Goal: Entertainment & Leisure: Consume media (video, audio)

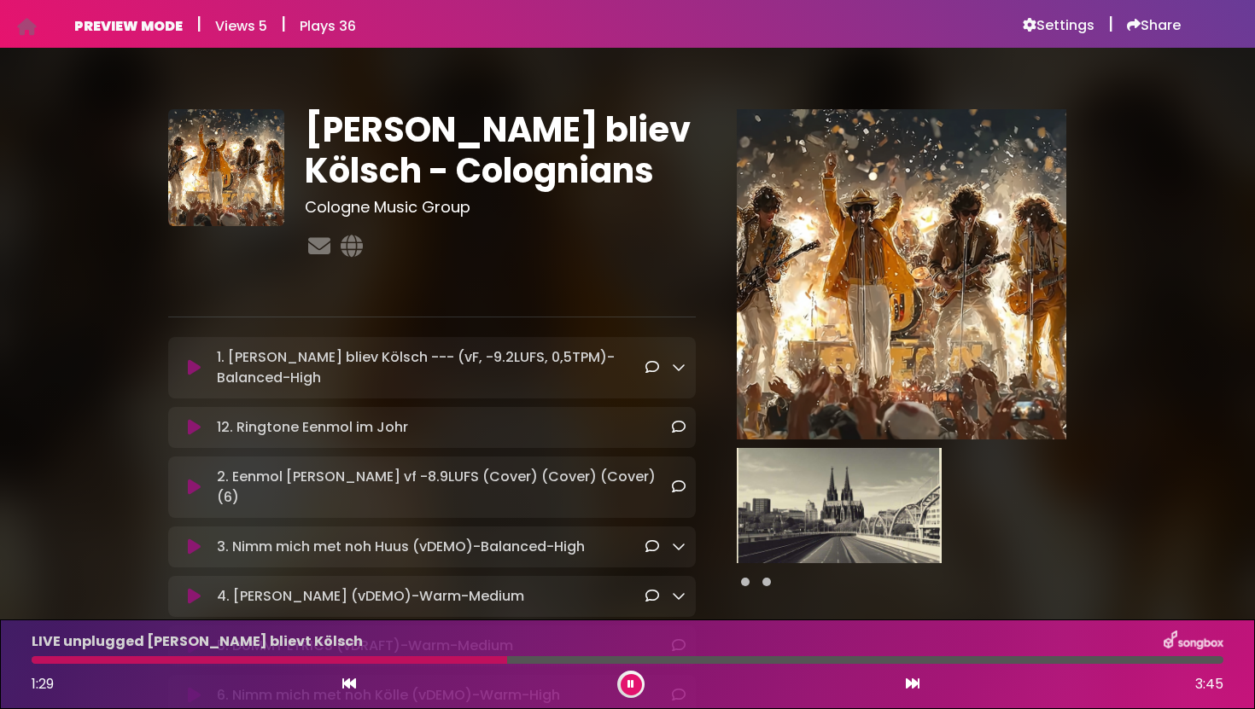
click at [422, 668] on div "LIVE unplugged [PERSON_NAME] blievt Kölsch 1:29 3:45" at bounding box center [627, 664] width 1212 height 67
click at [425, 660] on div at bounding box center [273, 660] width 483 height 8
click at [201, 479] on icon at bounding box center [194, 487] width 13 height 17
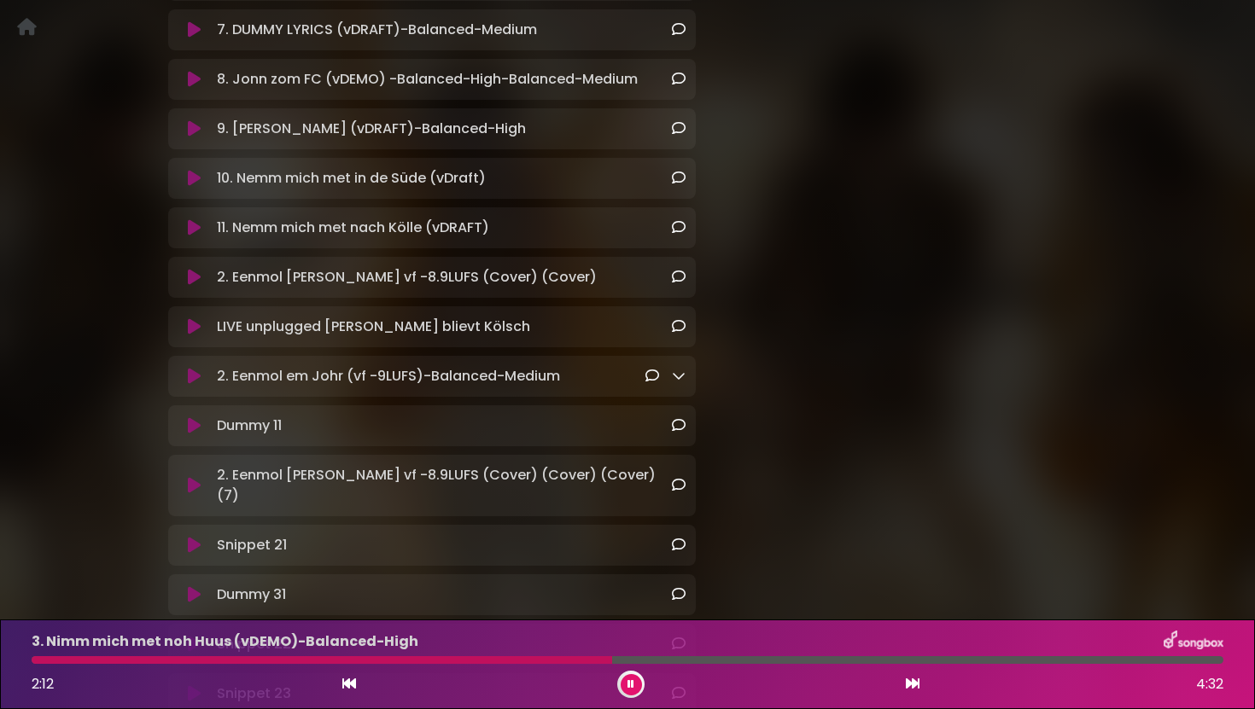
scroll to position [738, 0]
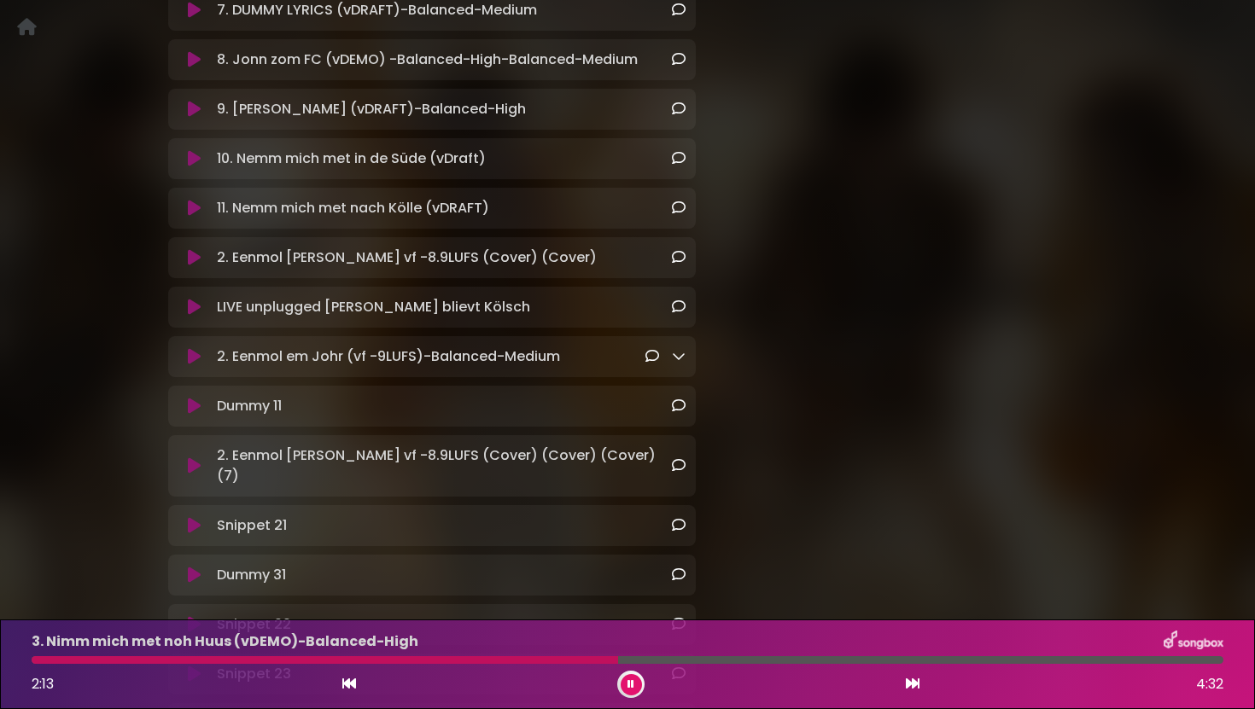
click at [201, 517] on icon at bounding box center [194, 525] width 13 height 17
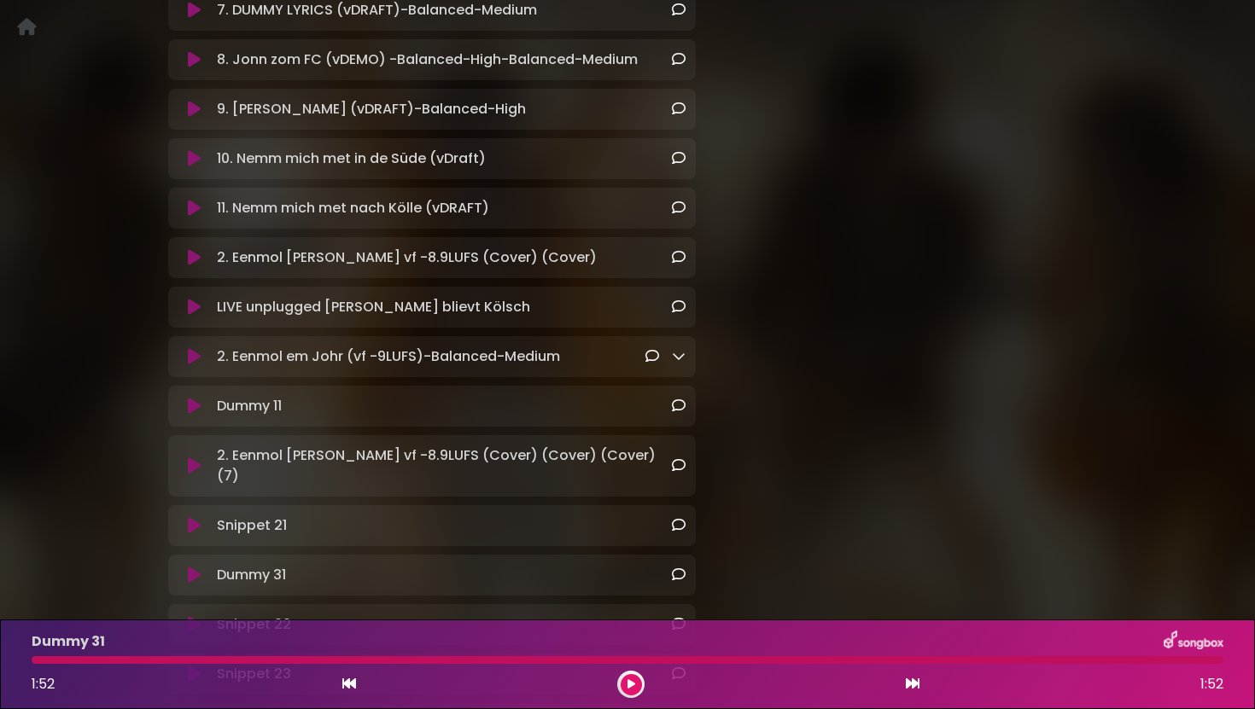
click at [201, 567] on icon at bounding box center [194, 575] width 13 height 17
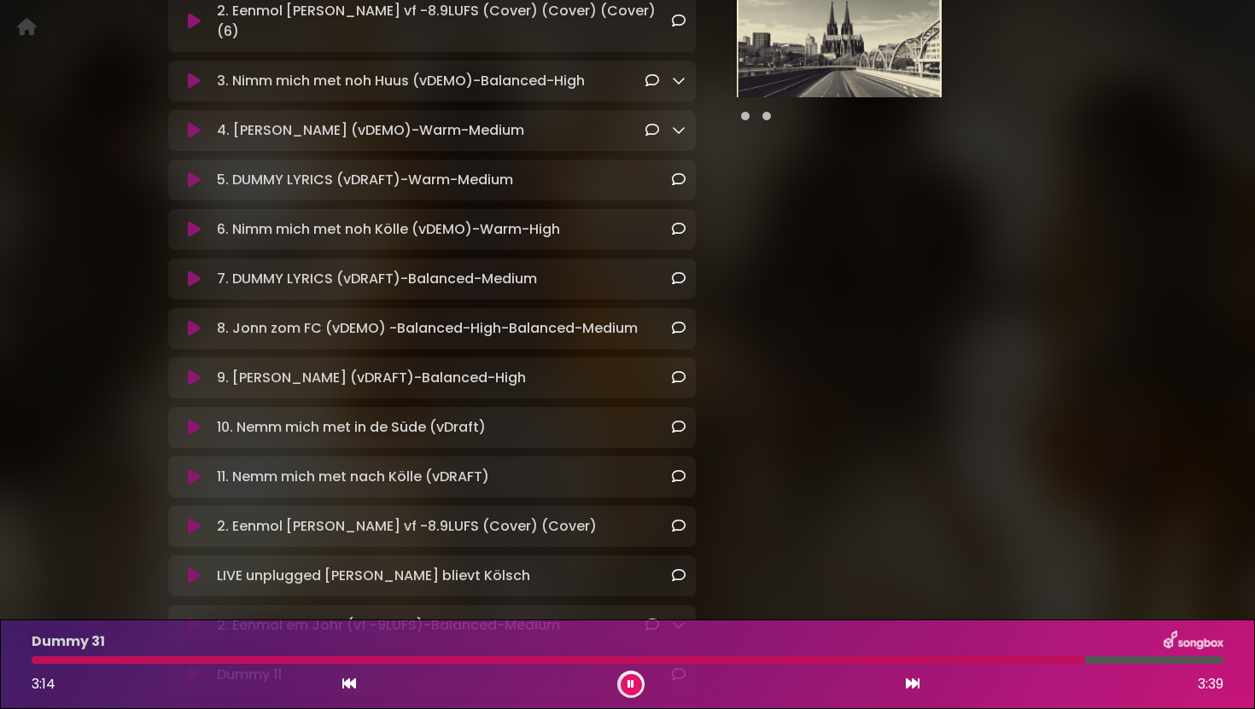
scroll to position [471, 0]
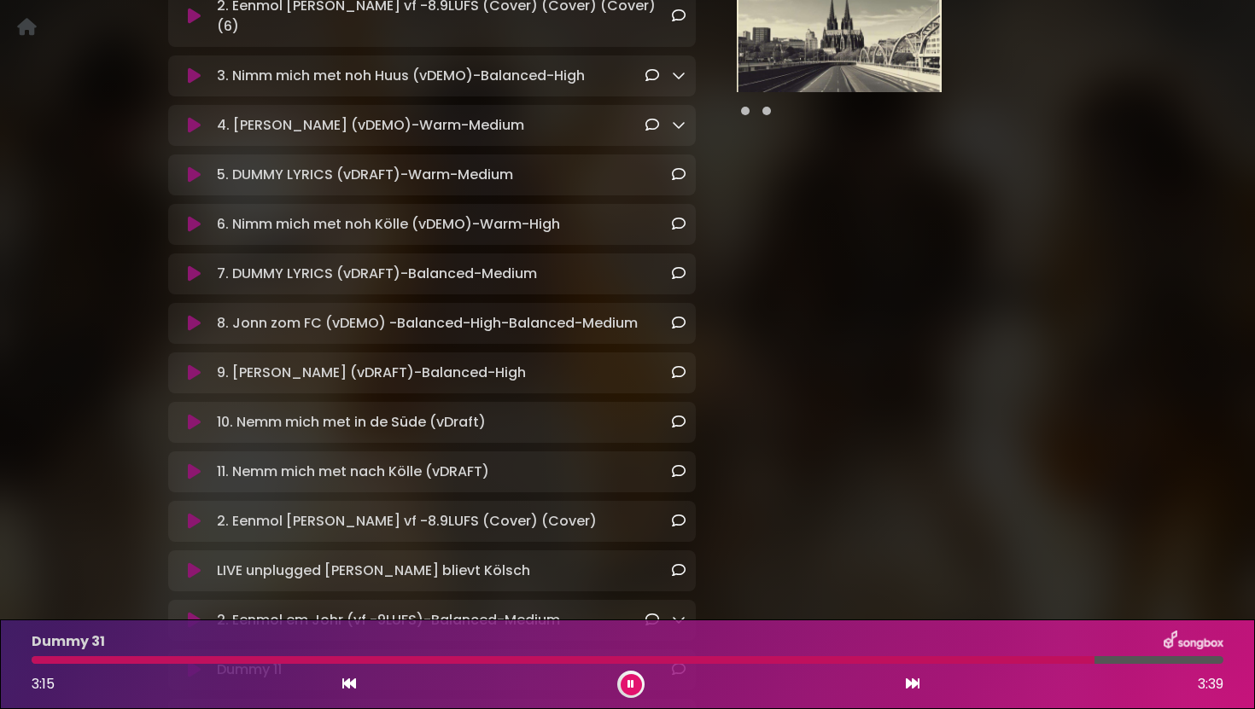
click at [197, 315] on icon at bounding box center [194, 323] width 13 height 17
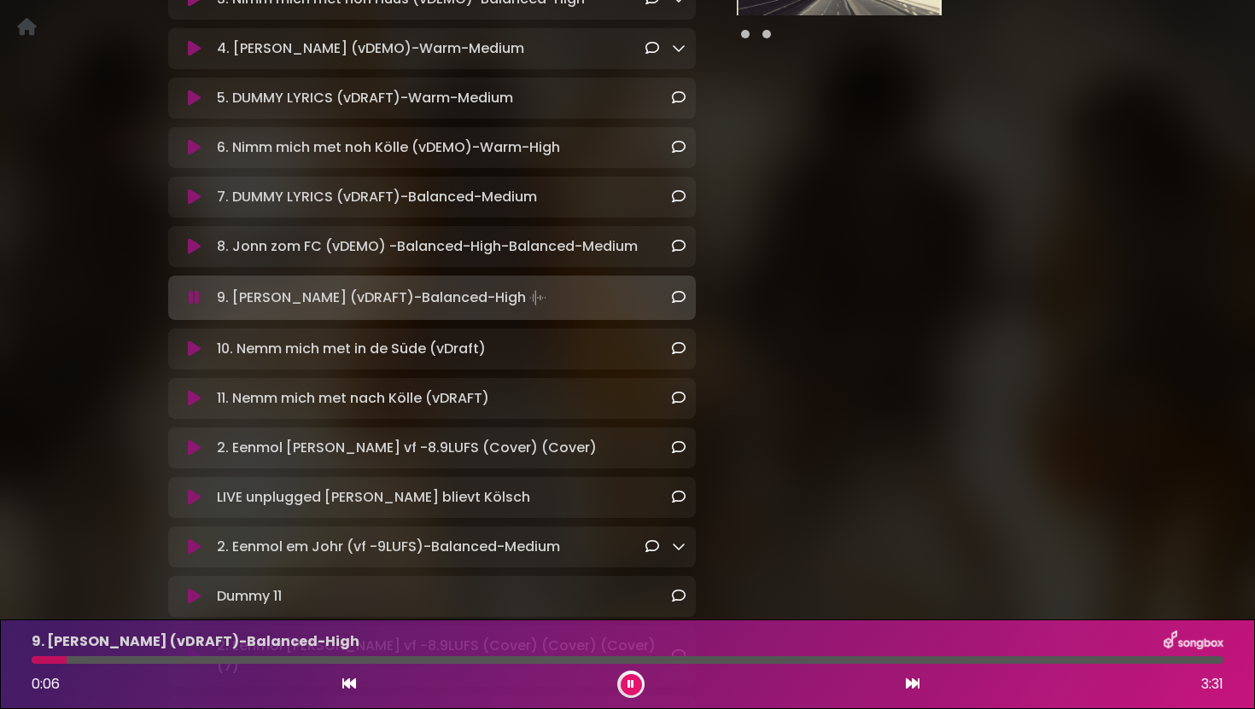
scroll to position [551, 0]
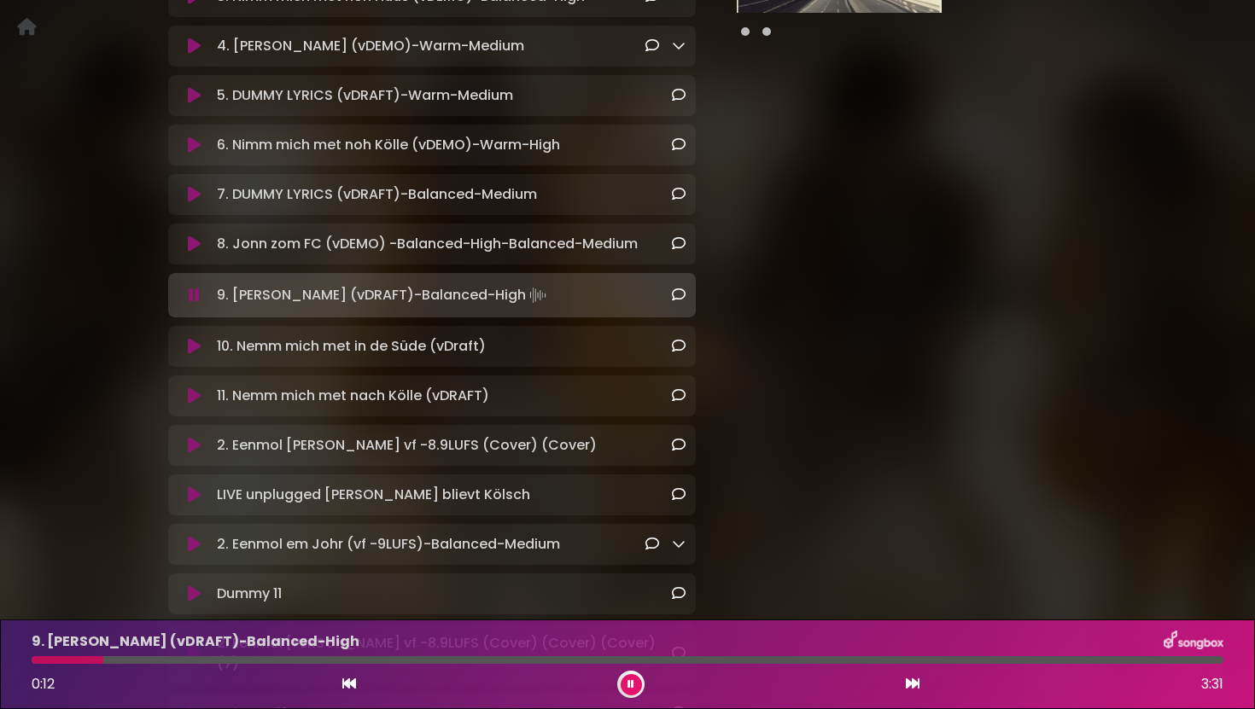
click at [197, 437] on icon at bounding box center [194, 445] width 13 height 17
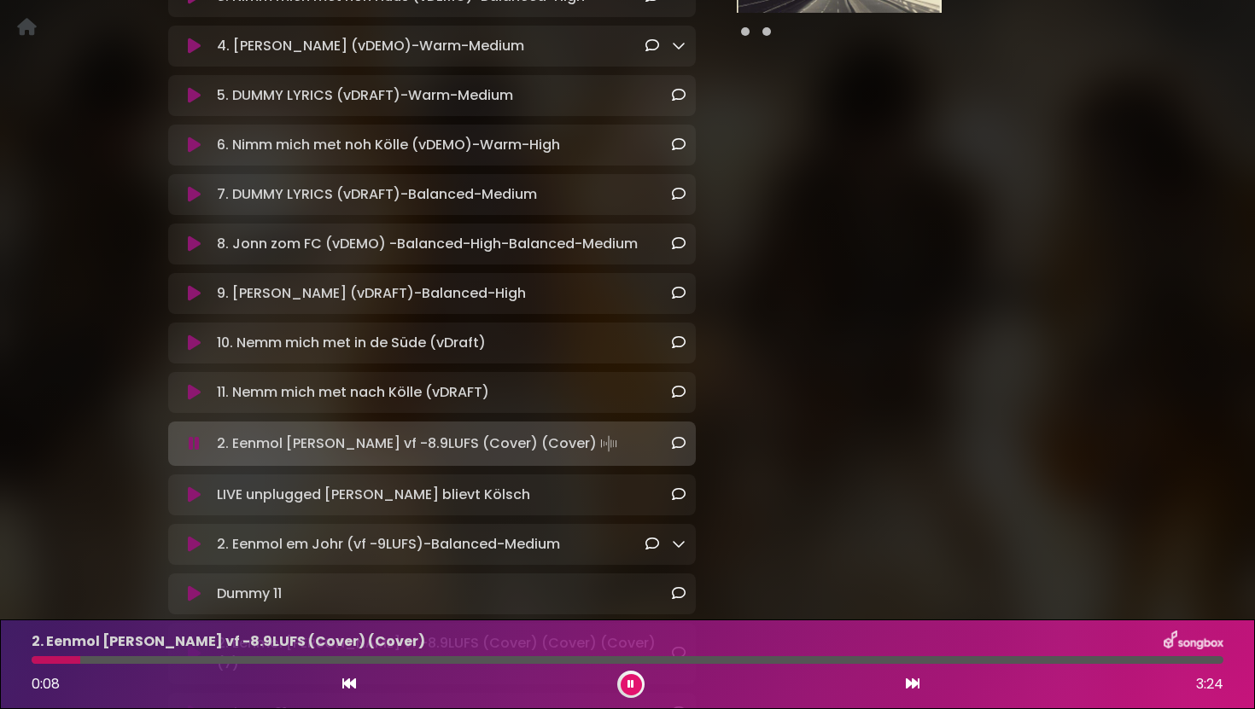
click at [195, 536] on icon at bounding box center [194, 544] width 13 height 17
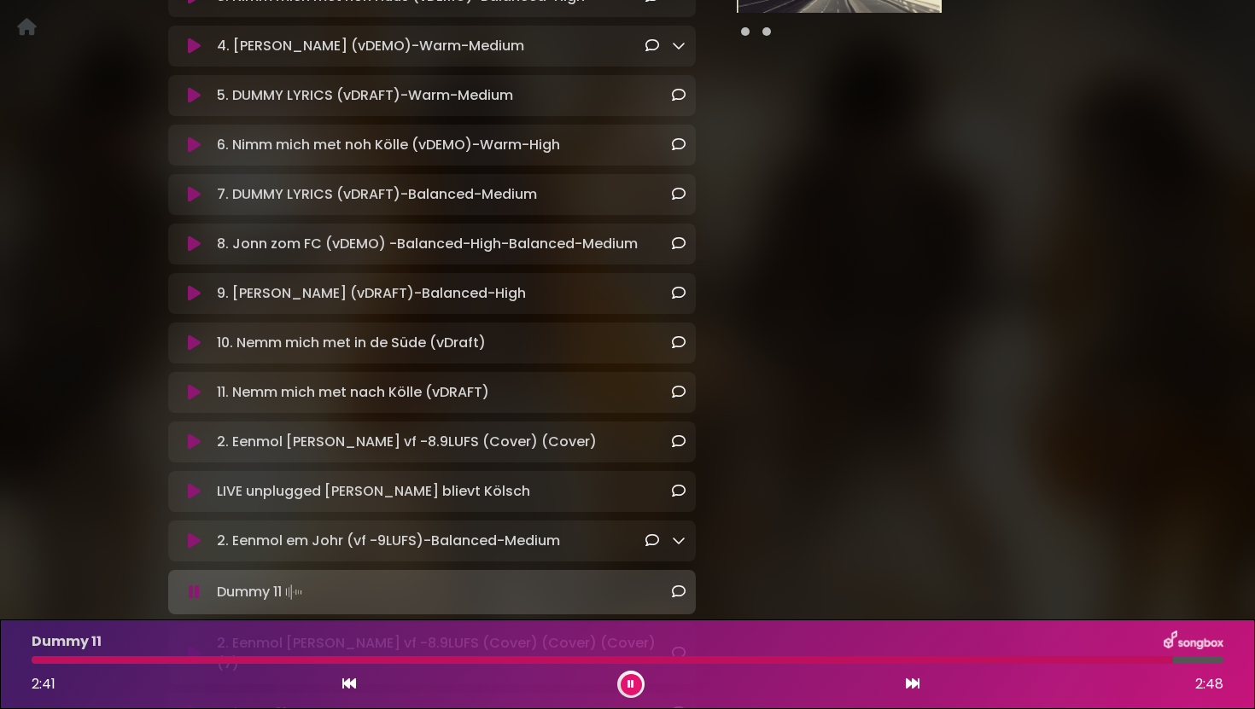
click at [635, 694] on div at bounding box center [630, 684] width 27 height 27
click at [630, 685] on icon at bounding box center [630, 684] width 7 height 10
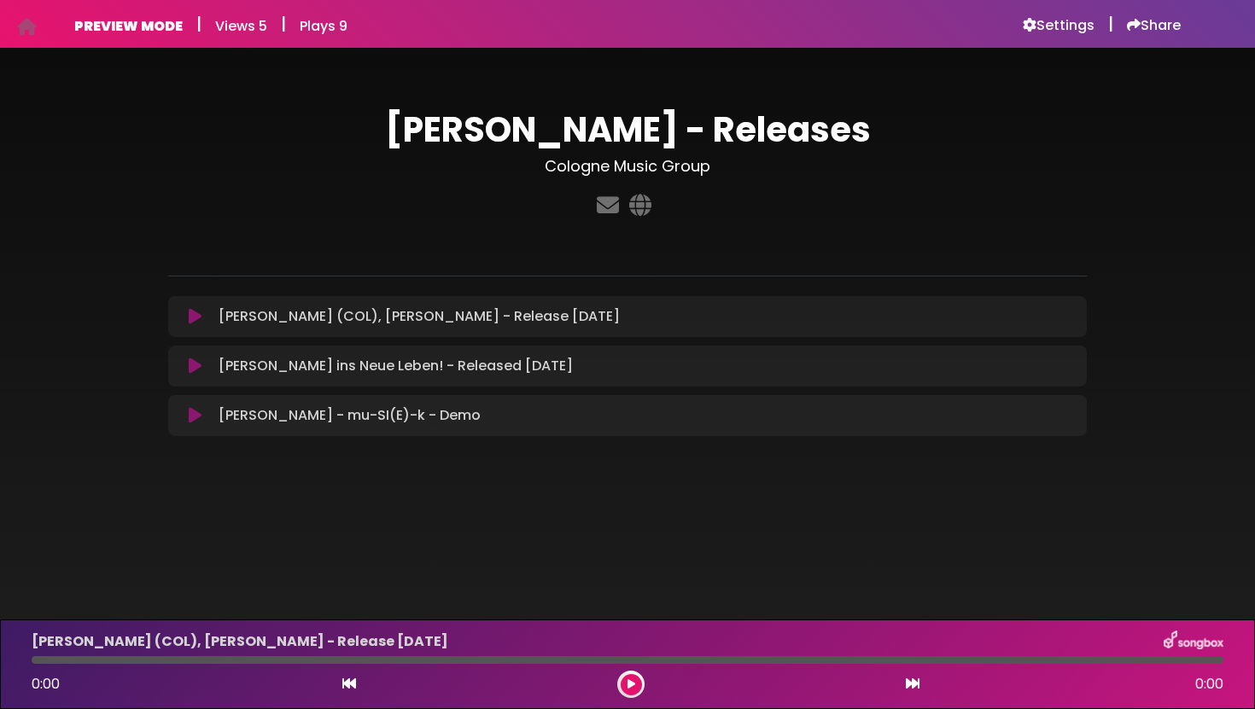
click at [196, 370] on icon at bounding box center [195, 366] width 13 height 17
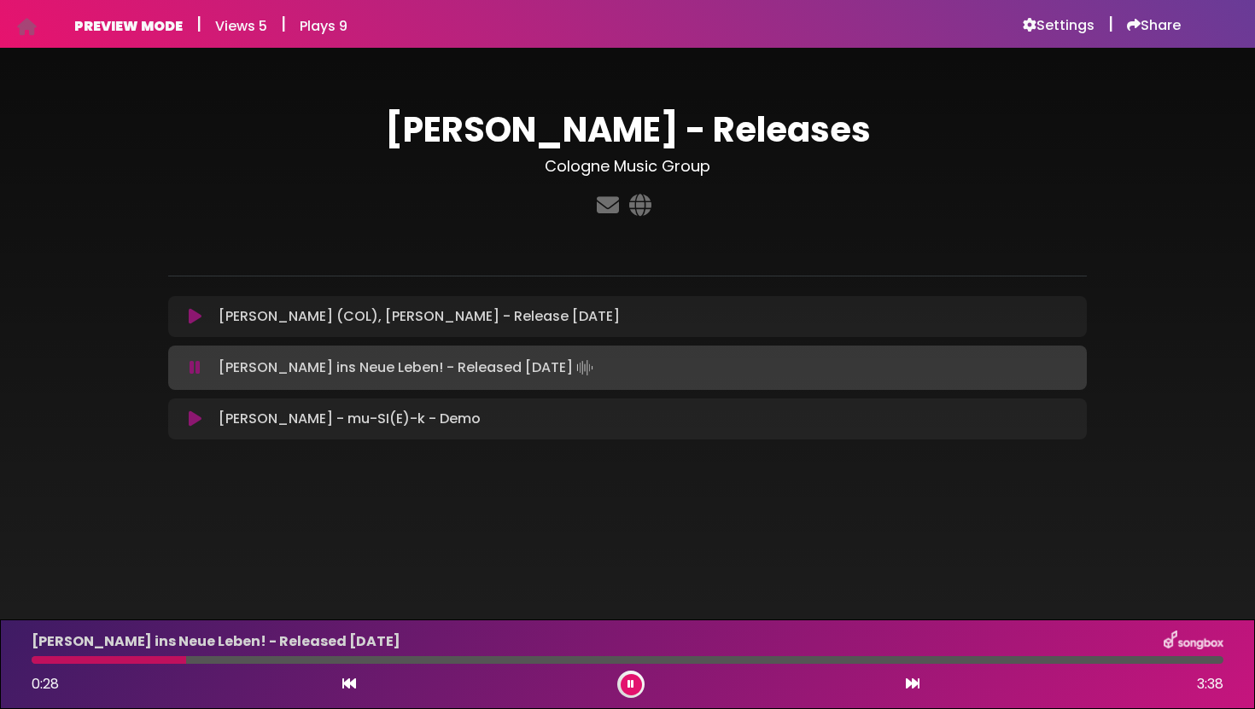
click at [194, 368] on icon at bounding box center [195, 367] width 11 height 17
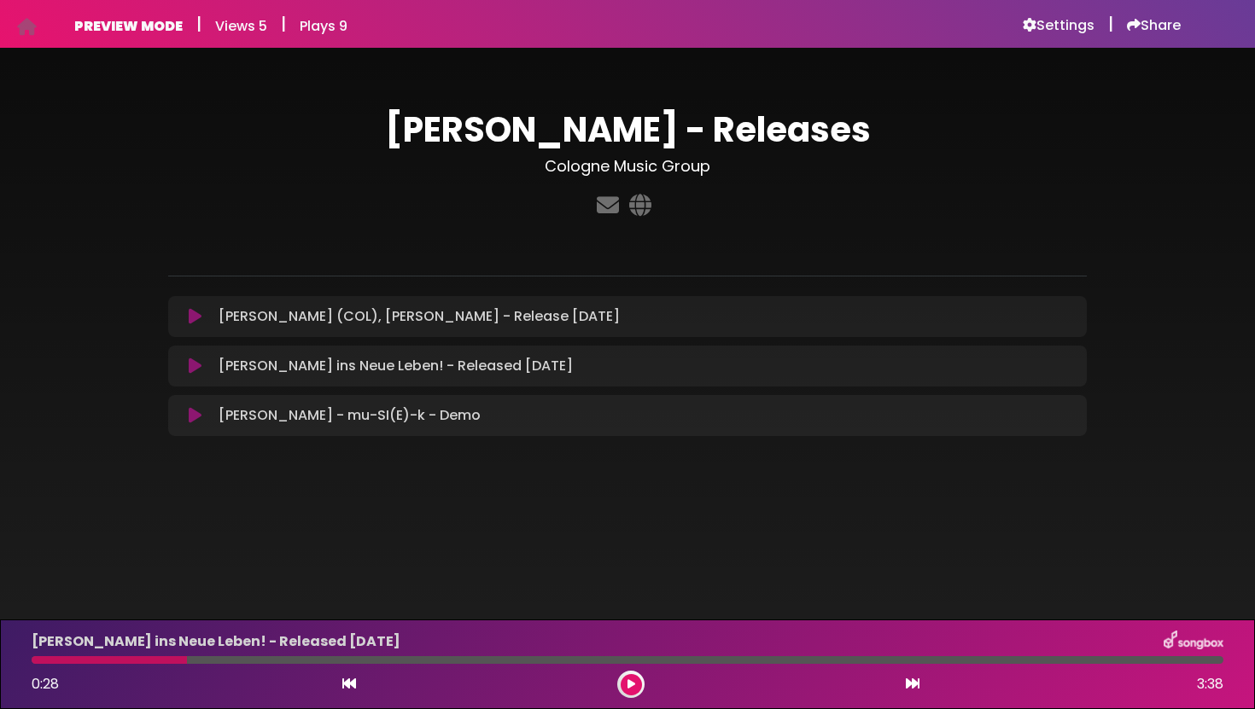
click at [196, 368] on icon at bounding box center [195, 366] width 13 height 17
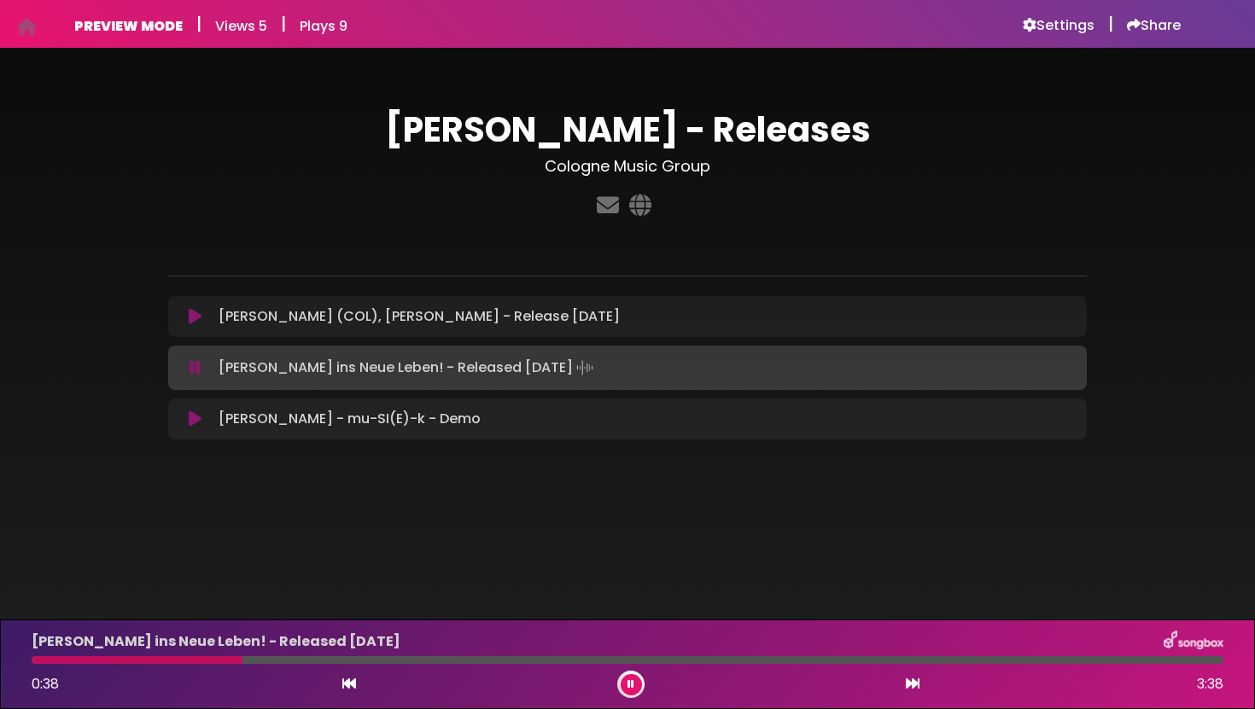
click at [690, 666] on div "Paula B - Zurück ins Neue Leben! - Released 14.August 0:38 3:38" at bounding box center [627, 664] width 1212 height 67
click at [738, 662] on div at bounding box center [628, 660] width 1192 height 8
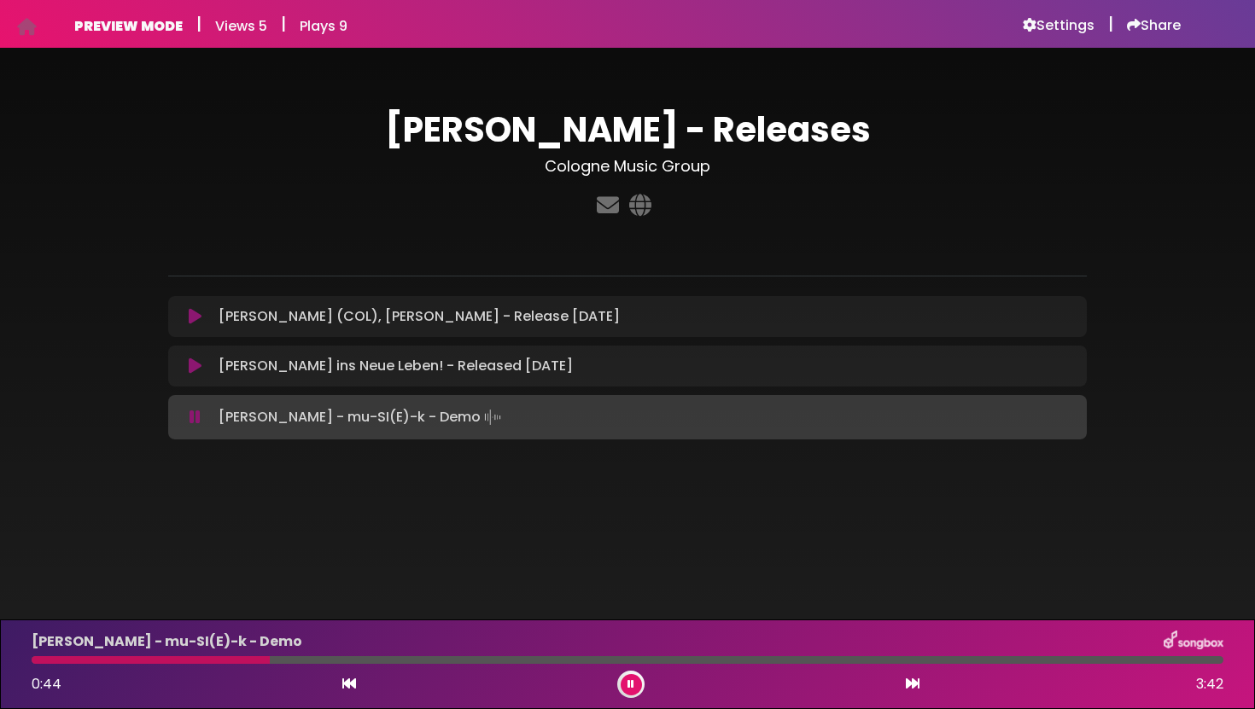
click at [200, 318] on icon at bounding box center [195, 316] width 13 height 17
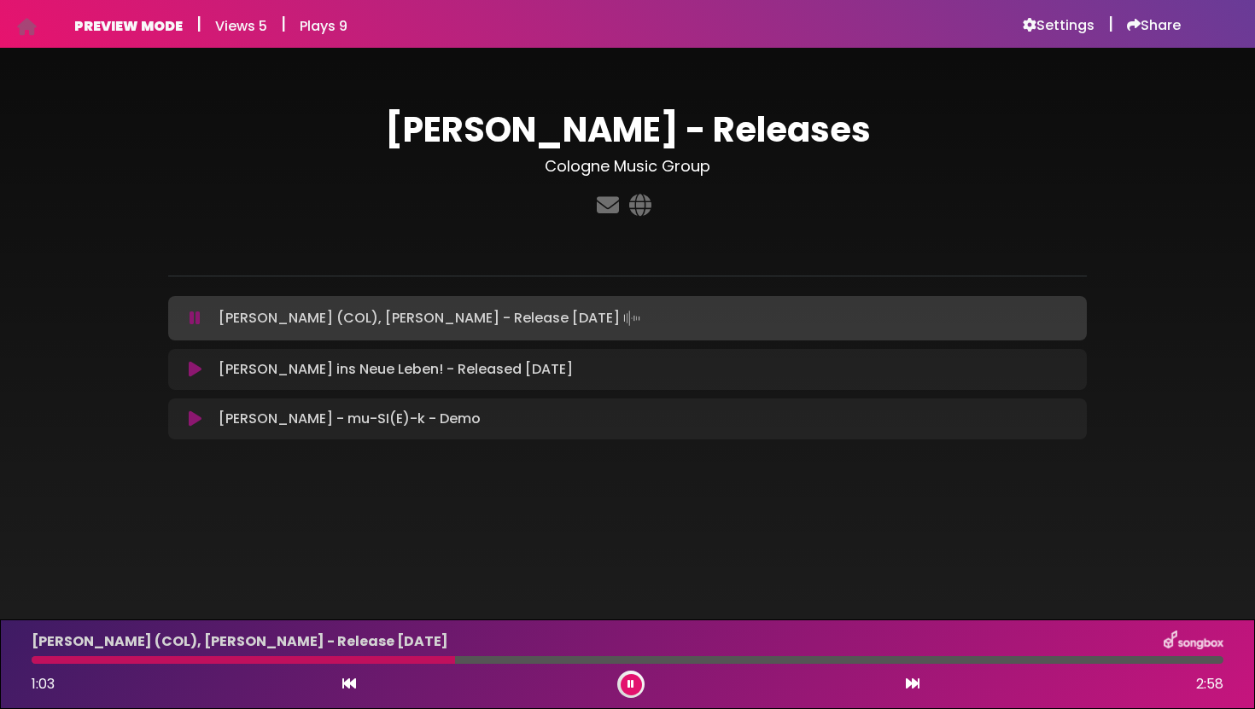
click at [200, 318] on icon at bounding box center [195, 318] width 11 height 17
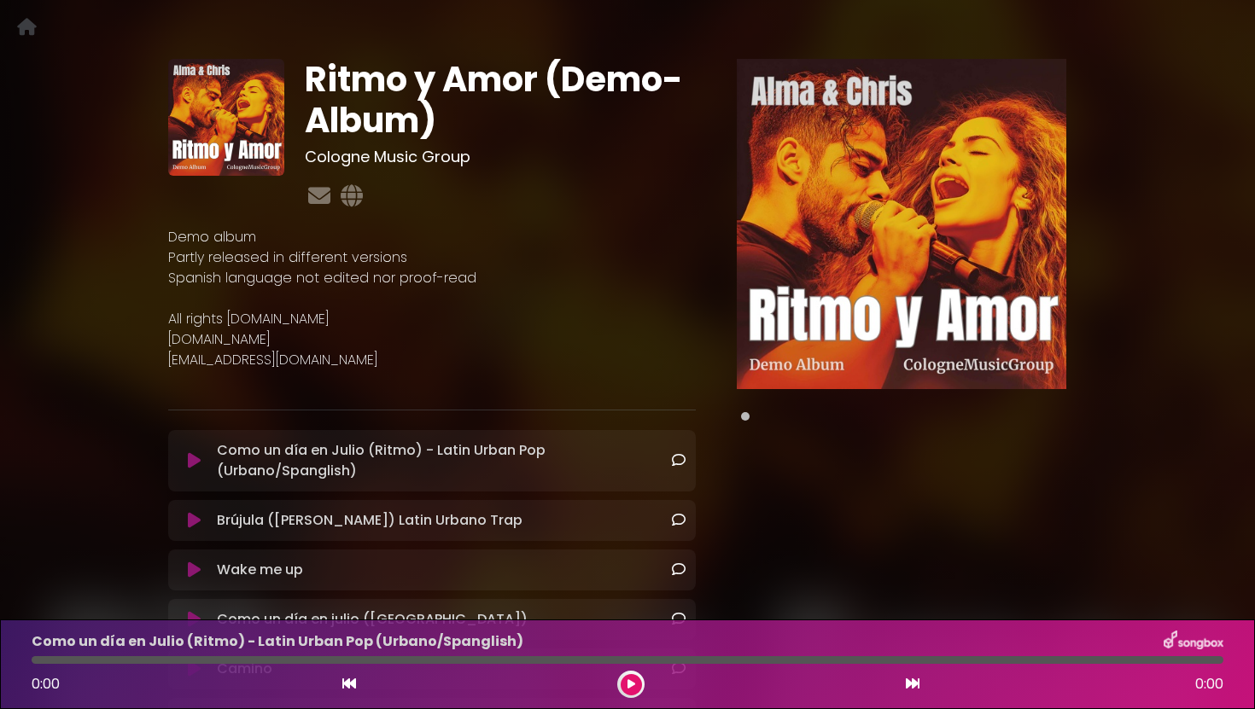
scroll to position [49, 0]
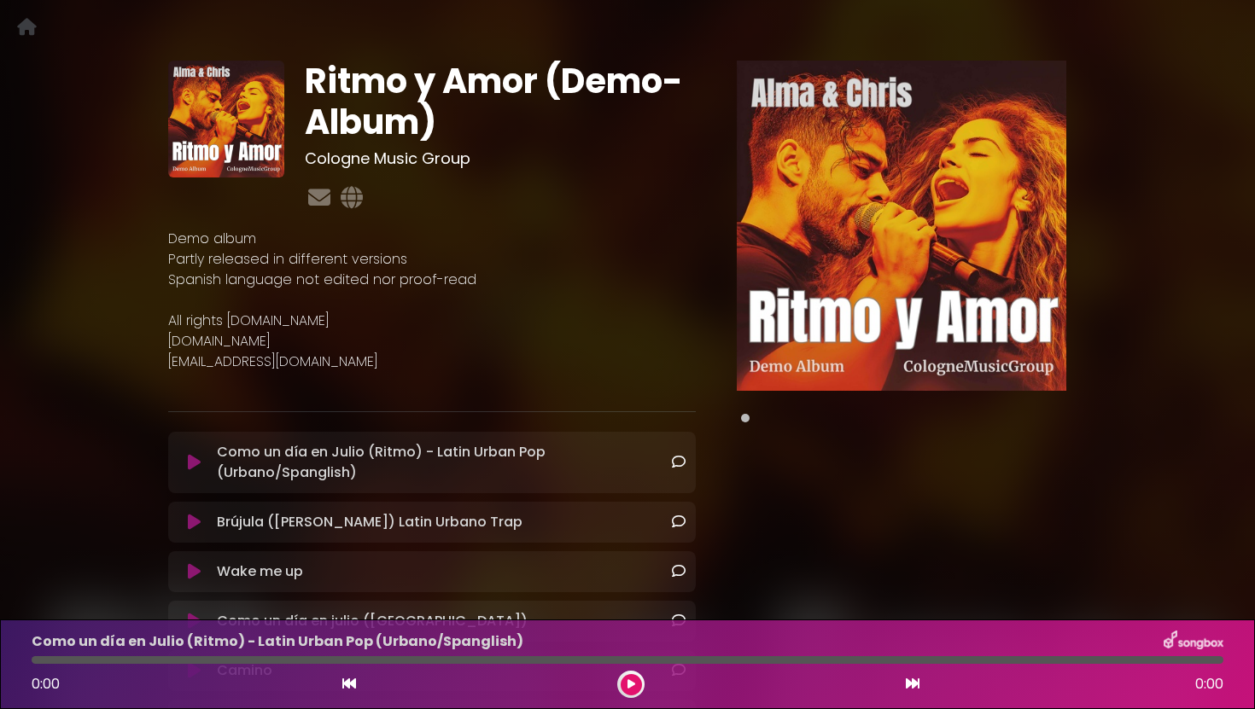
click at [192, 574] on icon at bounding box center [194, 571] width 13 height 17
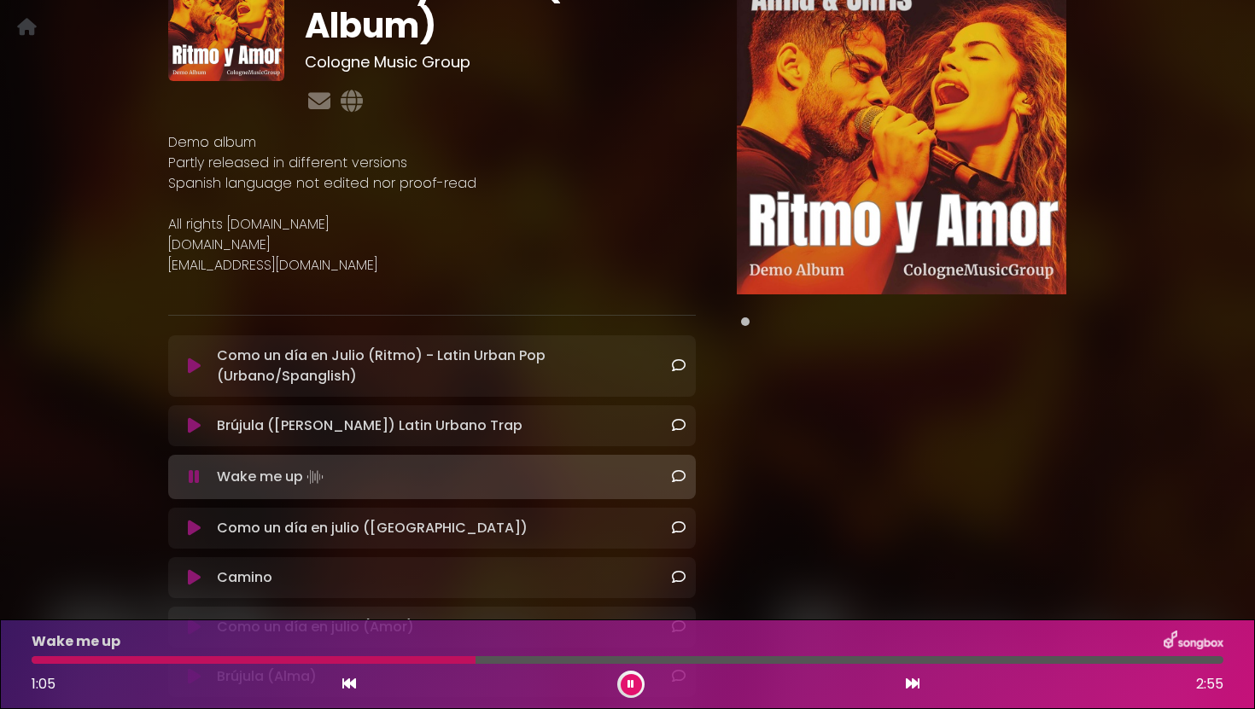
scroll to position [180, 0]
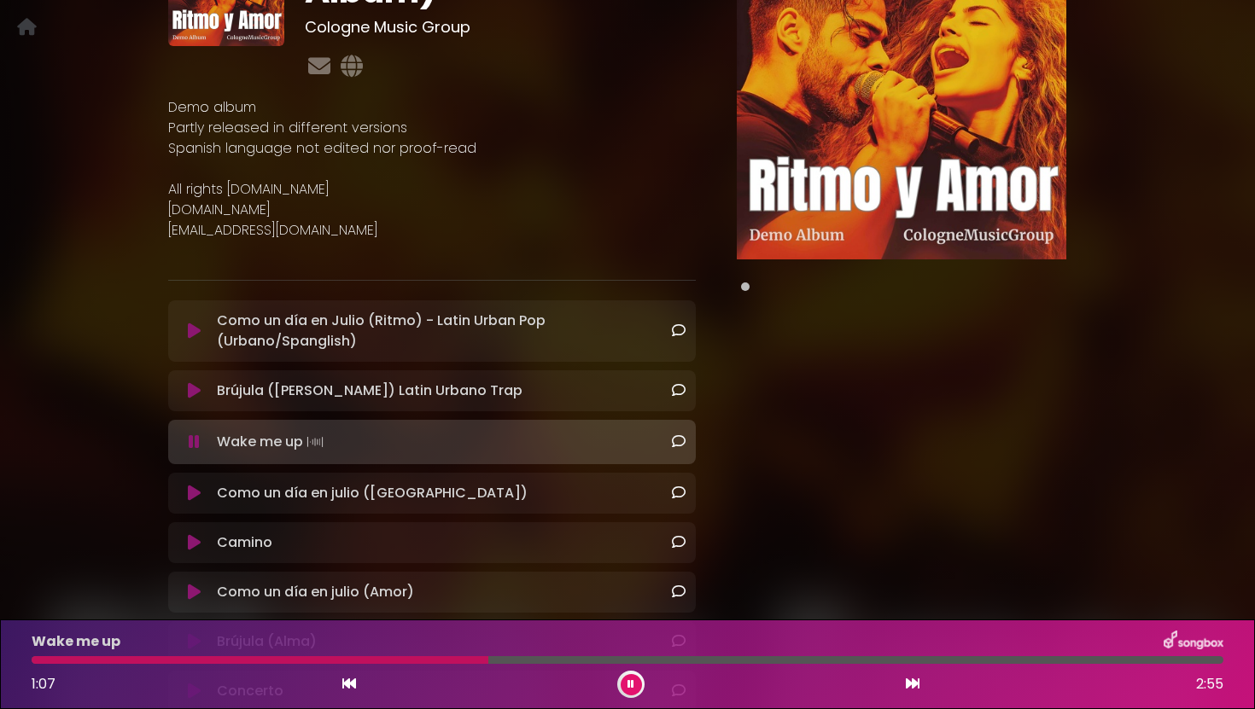
click at [194, 332] on icon at bounding box center [194, 331] width 13 height 17
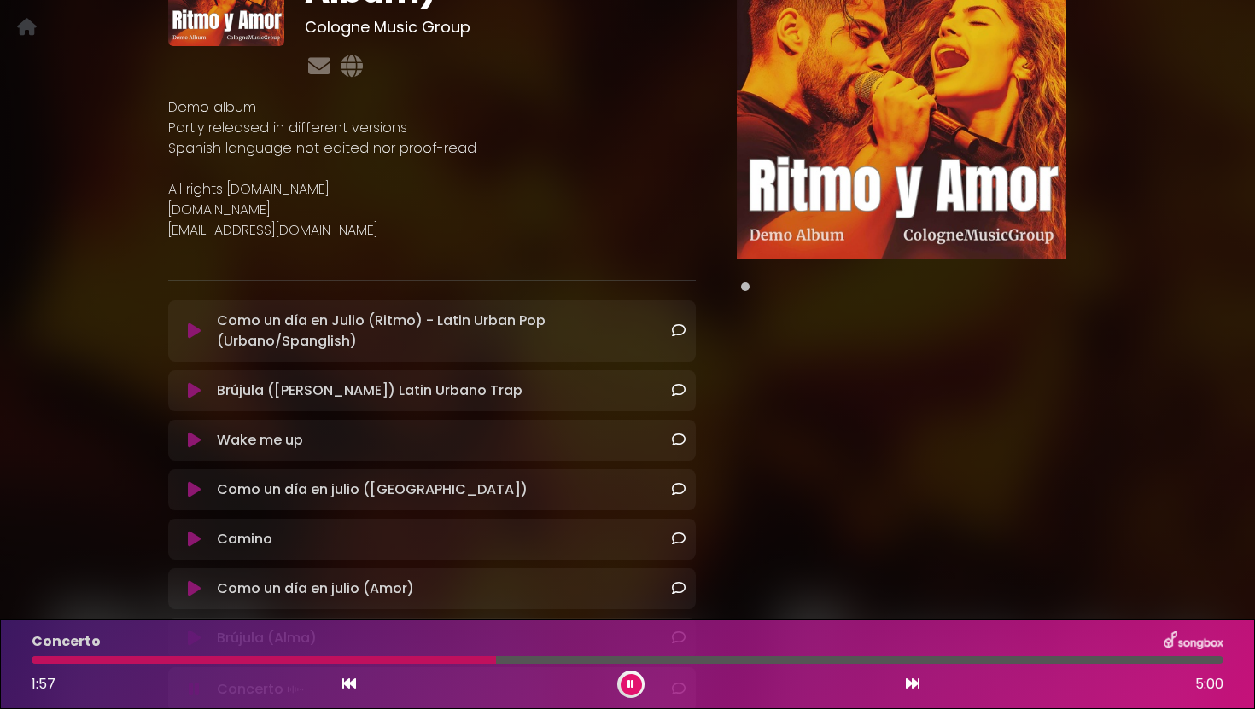
click at [201, 388] on icon at bounding box center [194, 390] width 13 height 17
